Goal: Task Accomplishment & Management: Complete application form

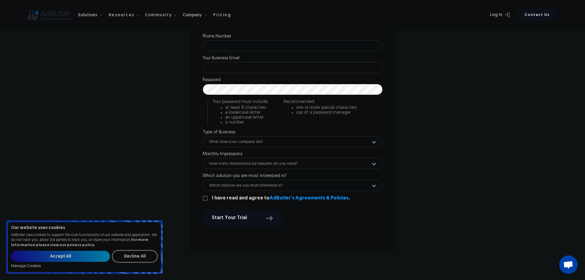
scroll to position [276, 0]
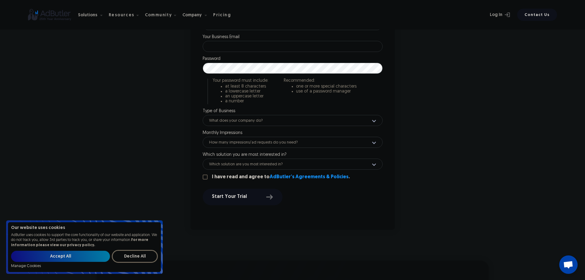
click at [212, 7] on nav "Solutions Display Ad Server Save time and increase revenue with The Ad Server. …" at bounding box center [157, 14] width 158 height 19
click at [213, 16] on div "Pricing" at bounding box center [222, 15] width 18 height 4
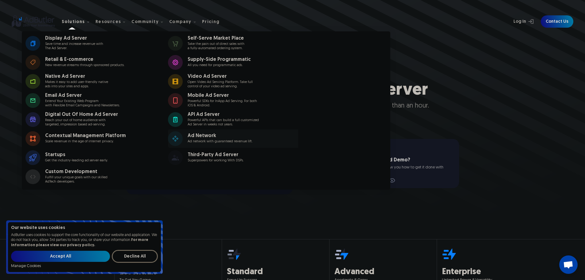
click at [267, 140] on link "Ad Network Ad network with guaranteed revenue lift." at bounding box center [239, 138] width 142 height 18
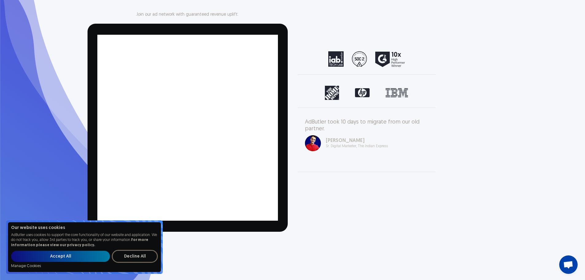
scroll to position [92, 0]
